Goal: Transaction & Acquisition: Purchase product/service

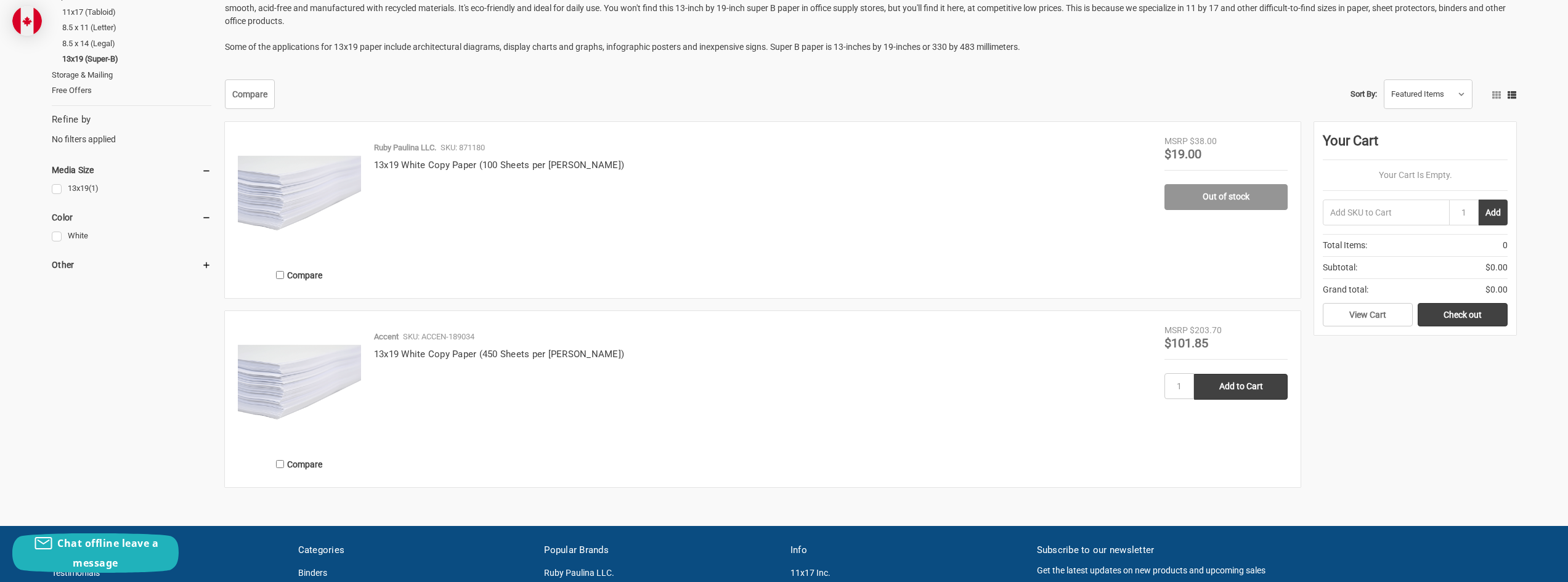
scroll to position [246, 0]
click at [240, 370] on img at bounding box center [300, 385] width 123 height 123
